Goal: Manage account settings

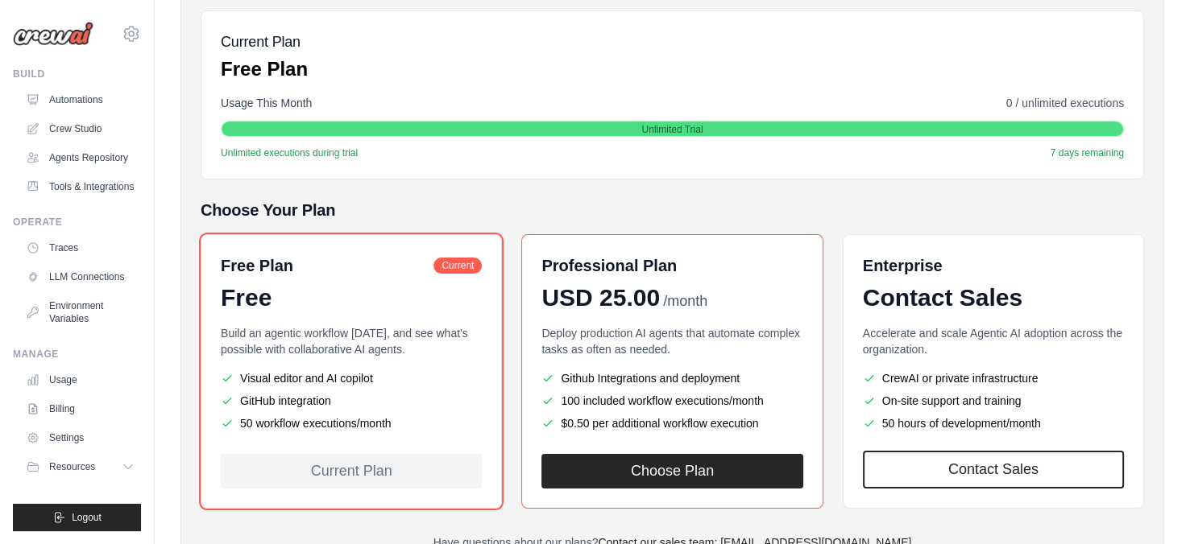
scroll to position [264, 0]
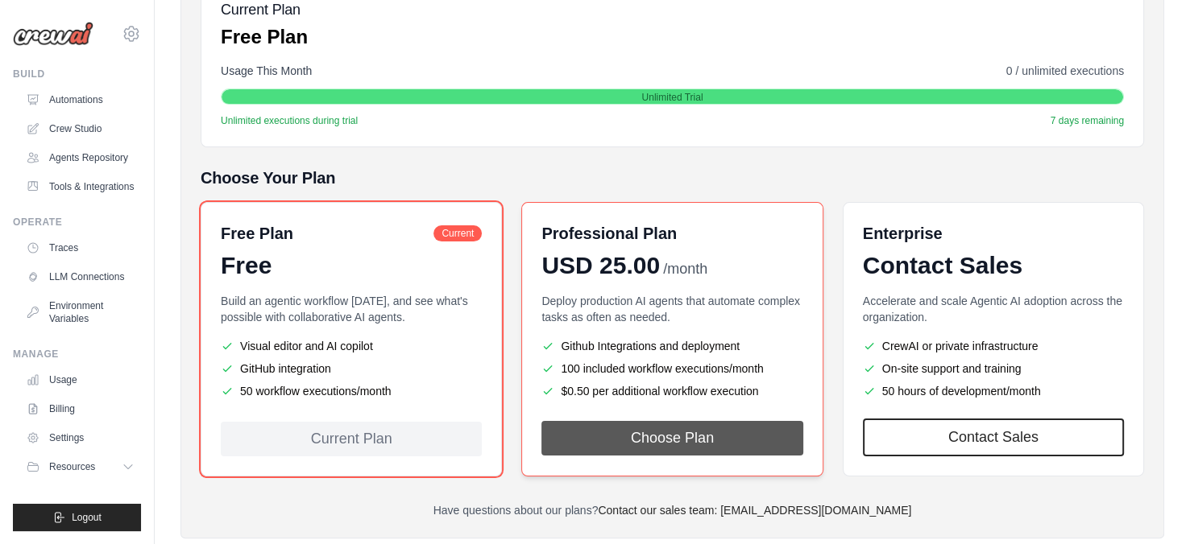
click at [667, 434] on button "Choose Plan" at bounding box center [671, 438] width 261 height 35
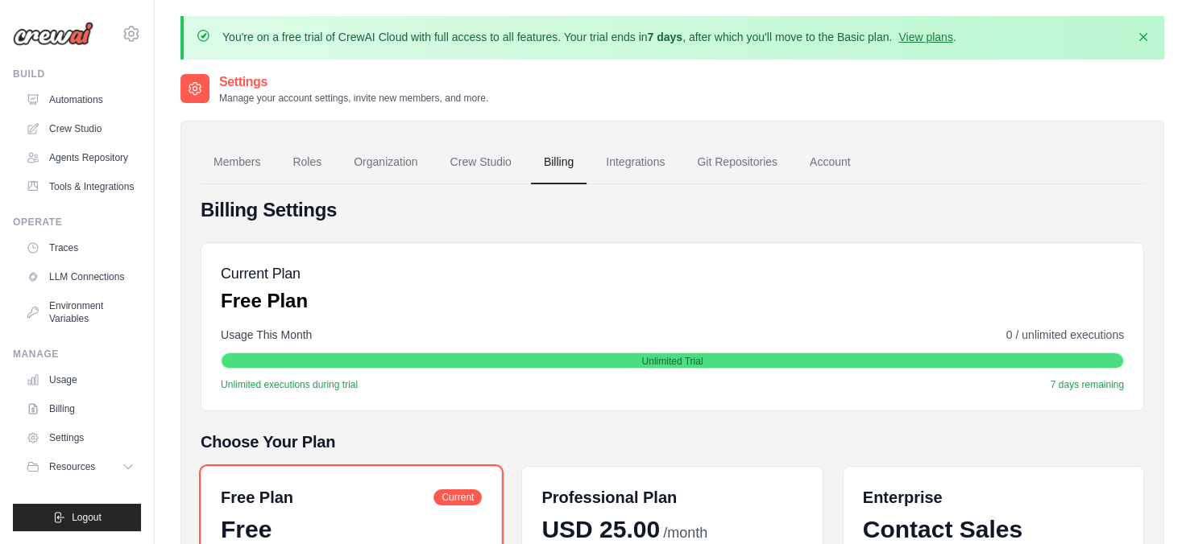
scroll to position [30, 0]
click at [73, 442] on link "Settings" at bounding box center [82, 438] width 122 height 26
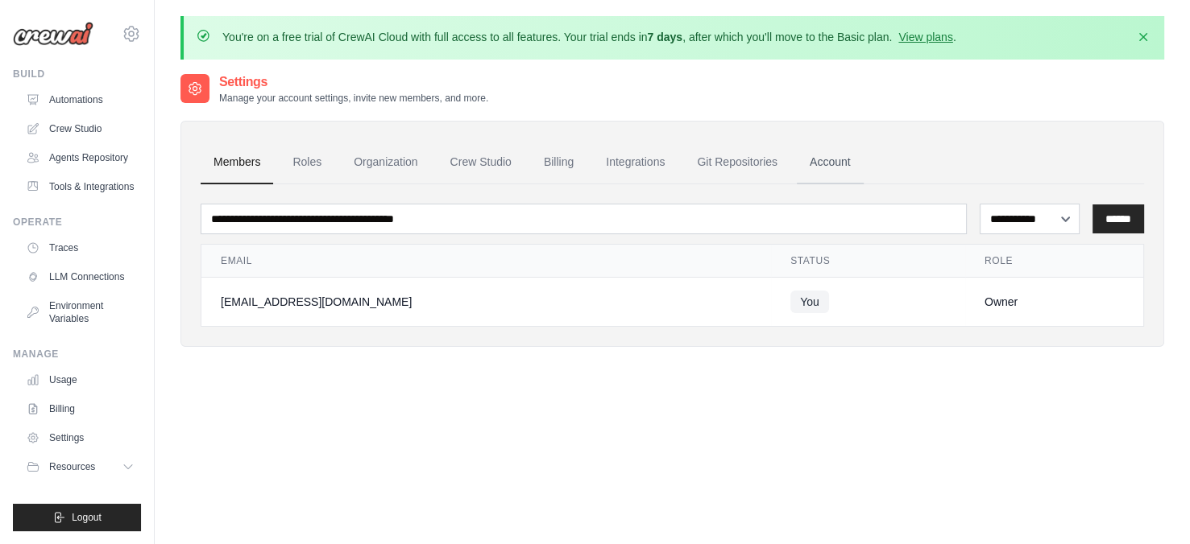
click at [853, 164] on link "Account" at bounding box center [830, 162] width 67 height 43
